Goal: Find specific page/section: Find specific page/section

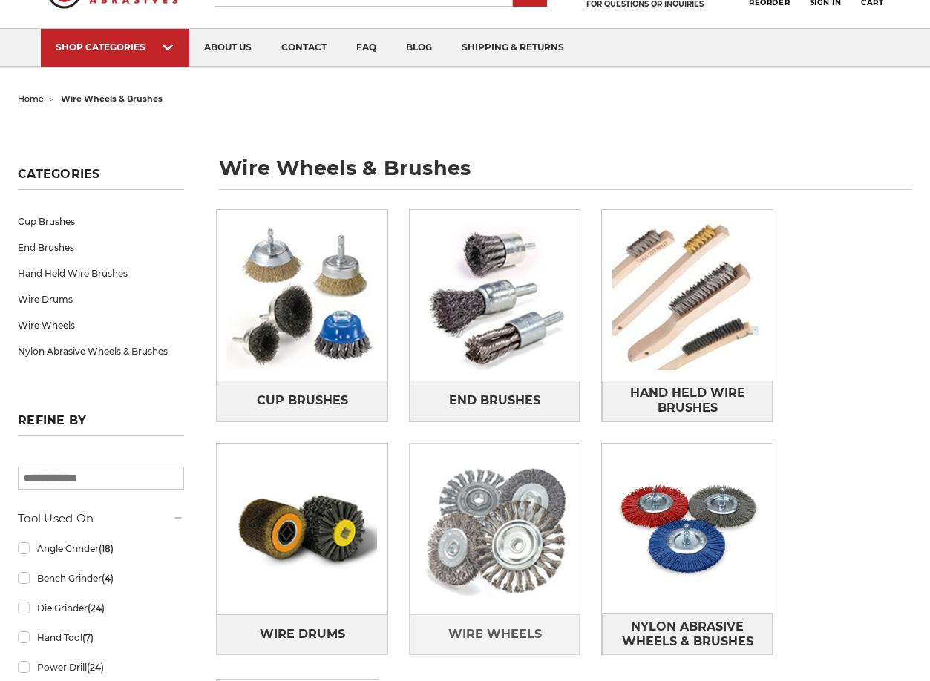
click at [410, 473] on img at bounding box center [495, 529] width 171 height 171
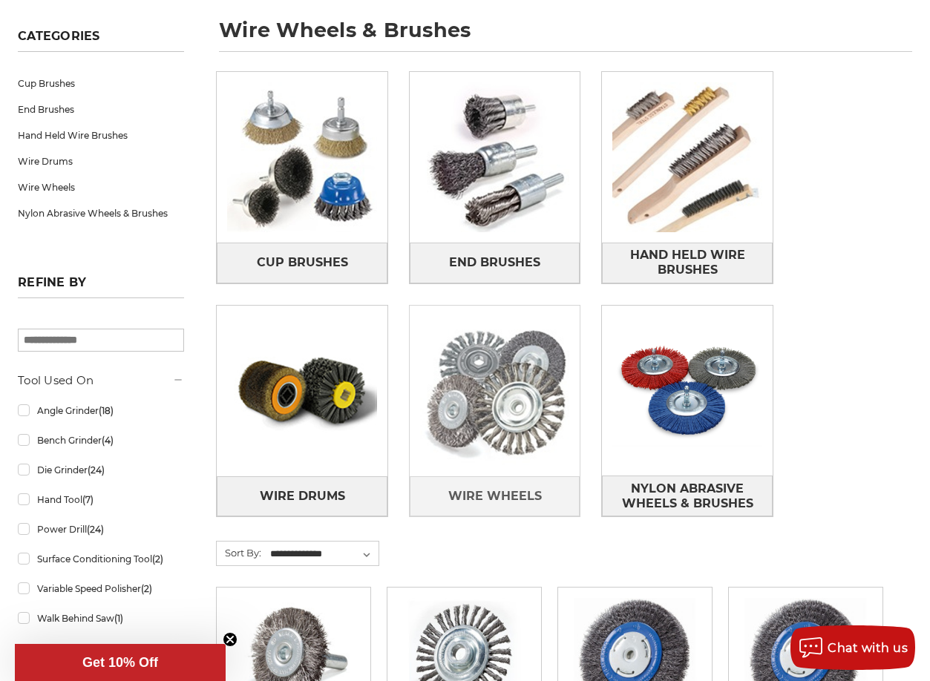
scroll to position [445, 0]
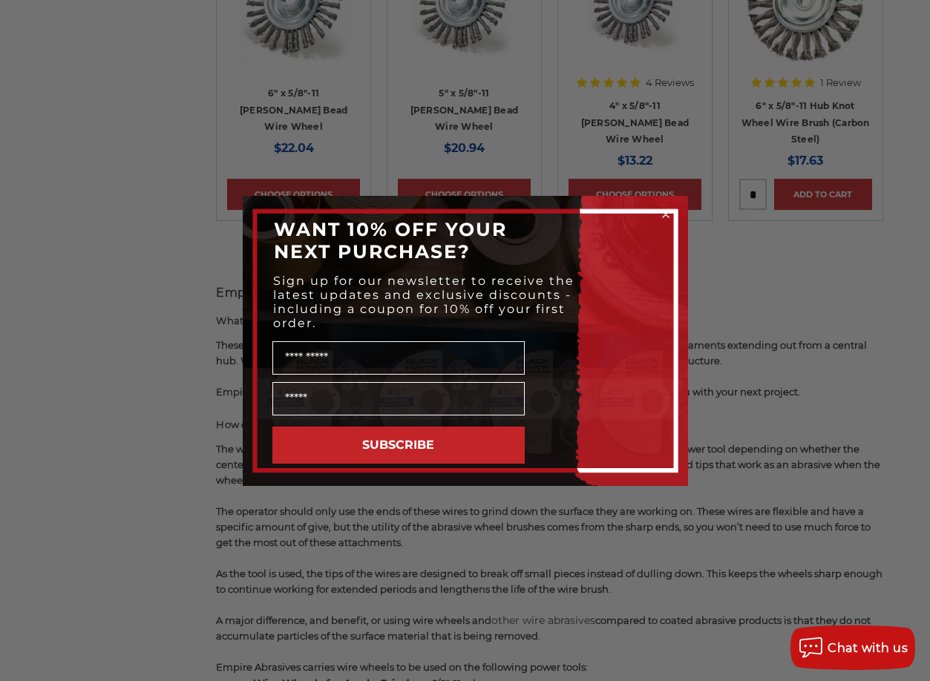
scroll to position [668, 0]
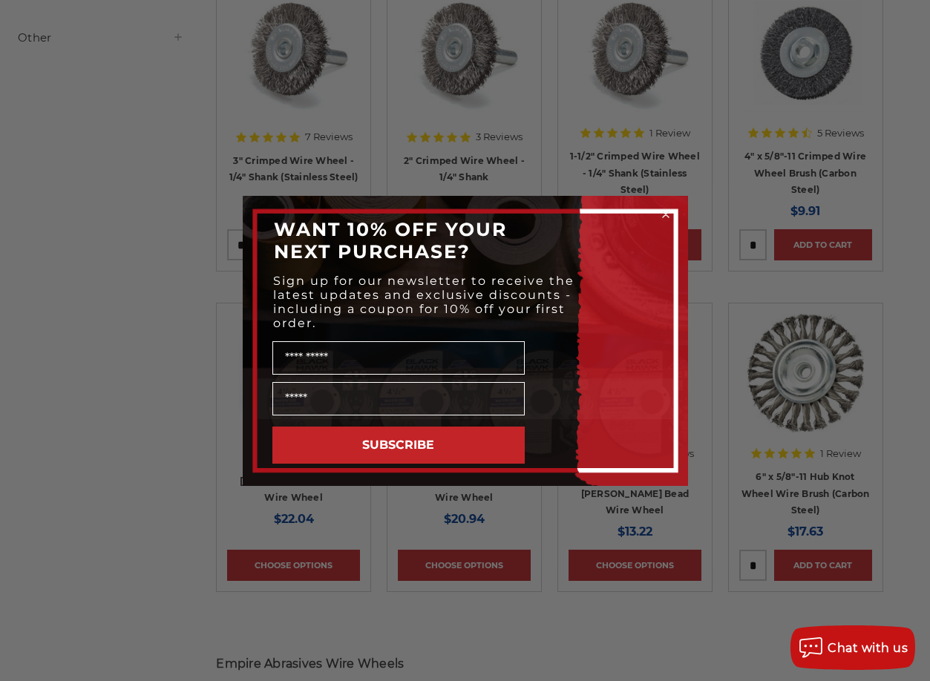
click at [666, 218] on circle "Close dialog" at bounding box center [665, 214] width 14 height 14
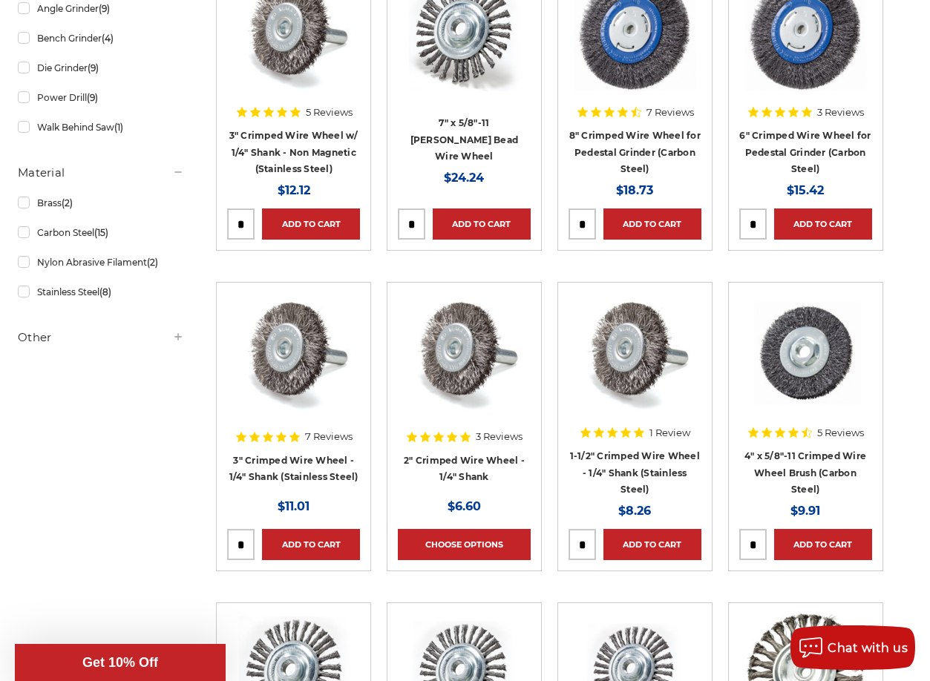
scroll to position [223, 0]
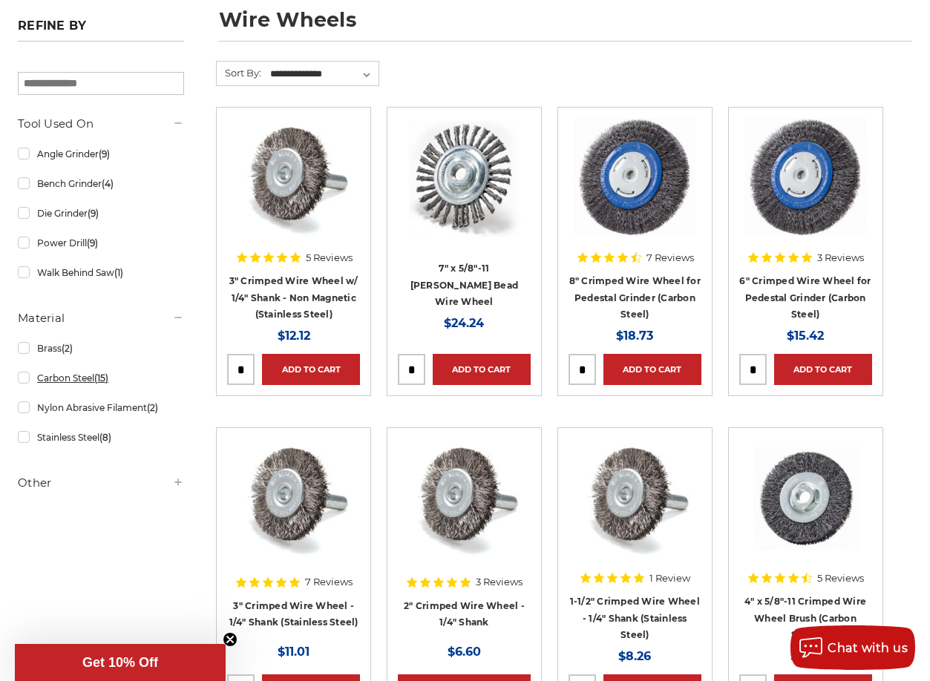
click at [73, 380] on link "Carbon Steel (15)" at bounding box center [101, 378] width 166 height 26
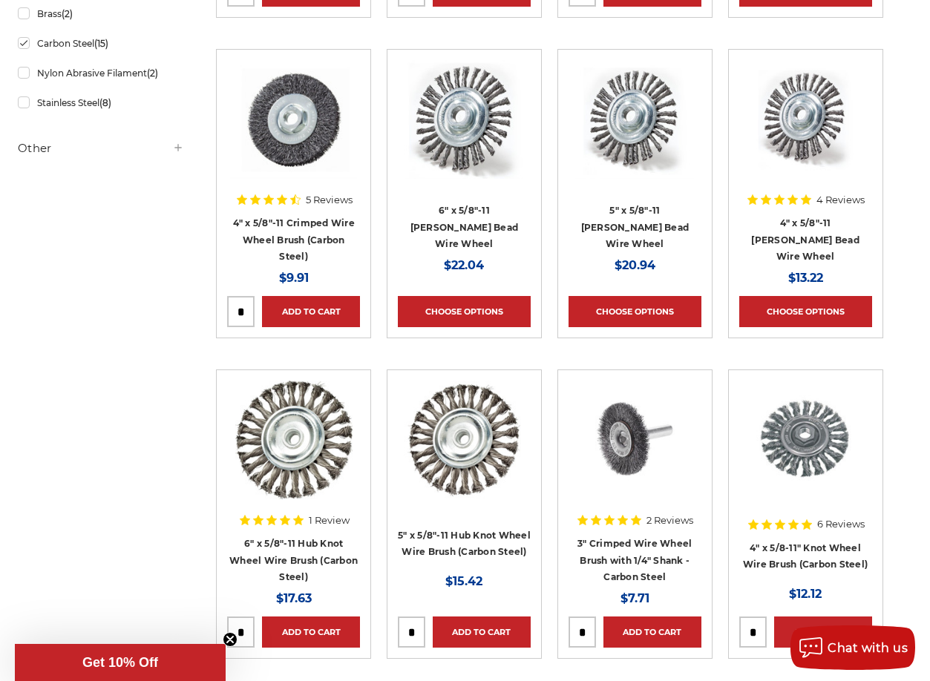
scroll to position [371, 0]
